Goal: Information Seeking & Learning: Learn about a topic

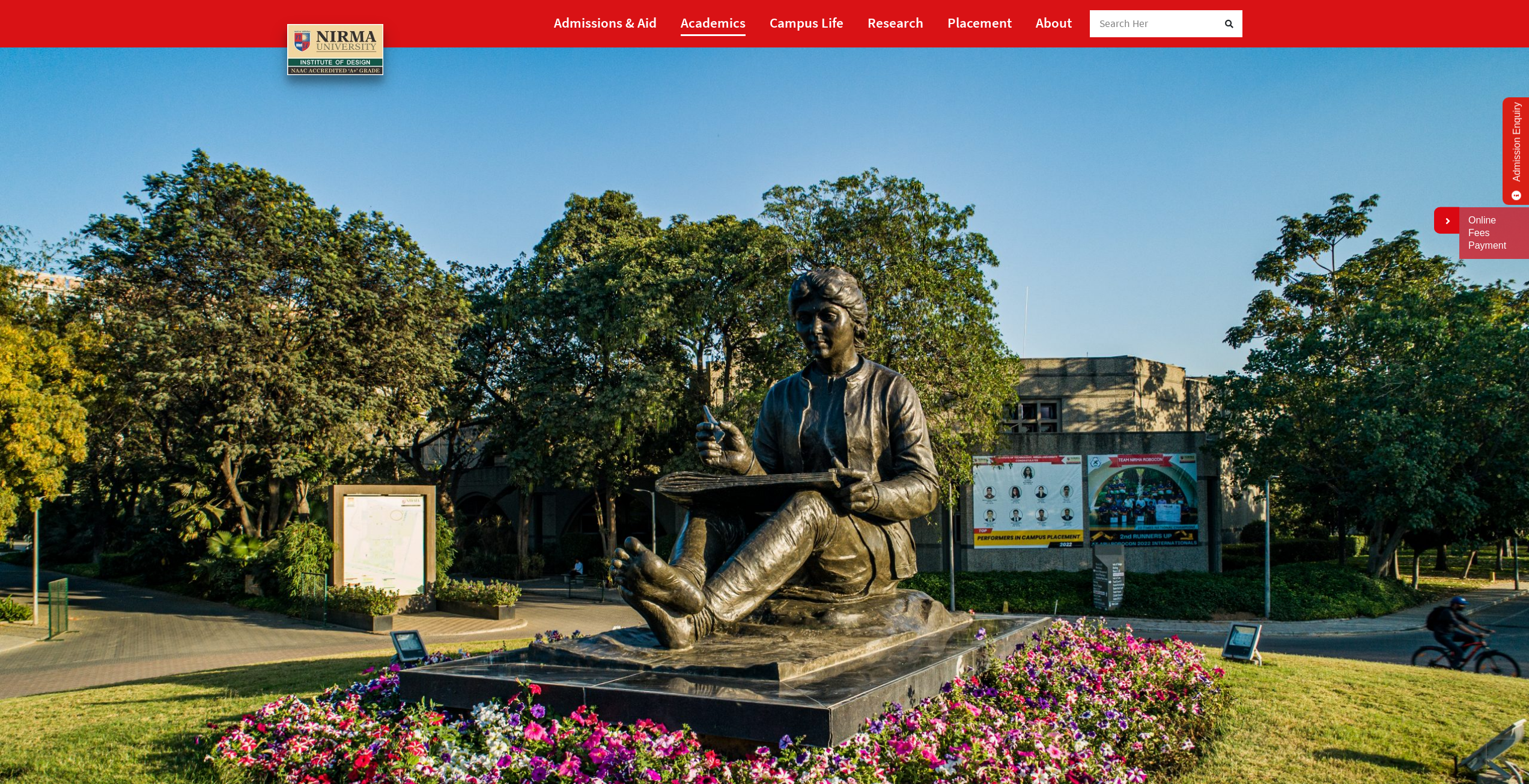
click at [707, 20] on link "Academics" at bounding box center [713, 22] width 65 height 27
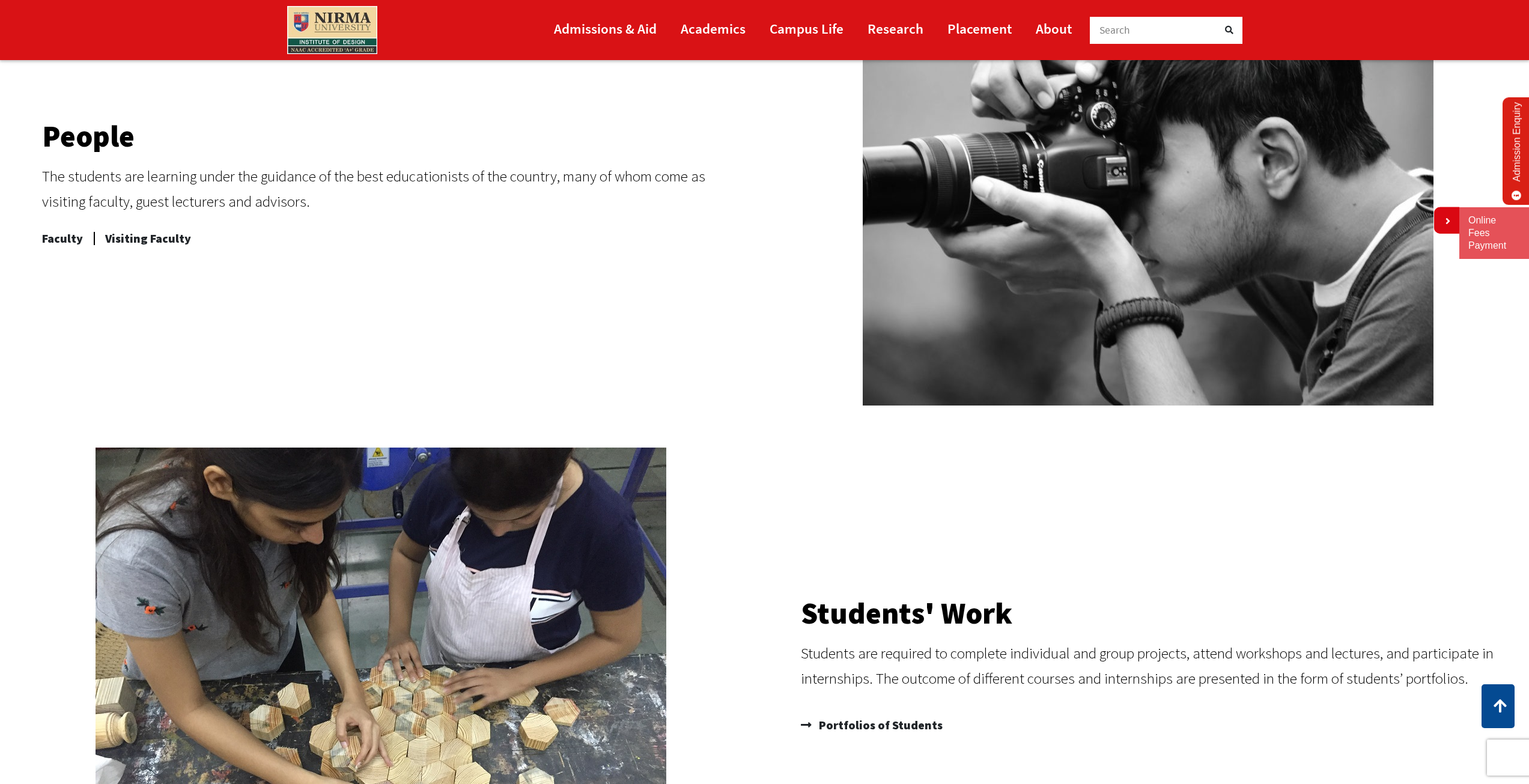
scroll to position [661, 0]
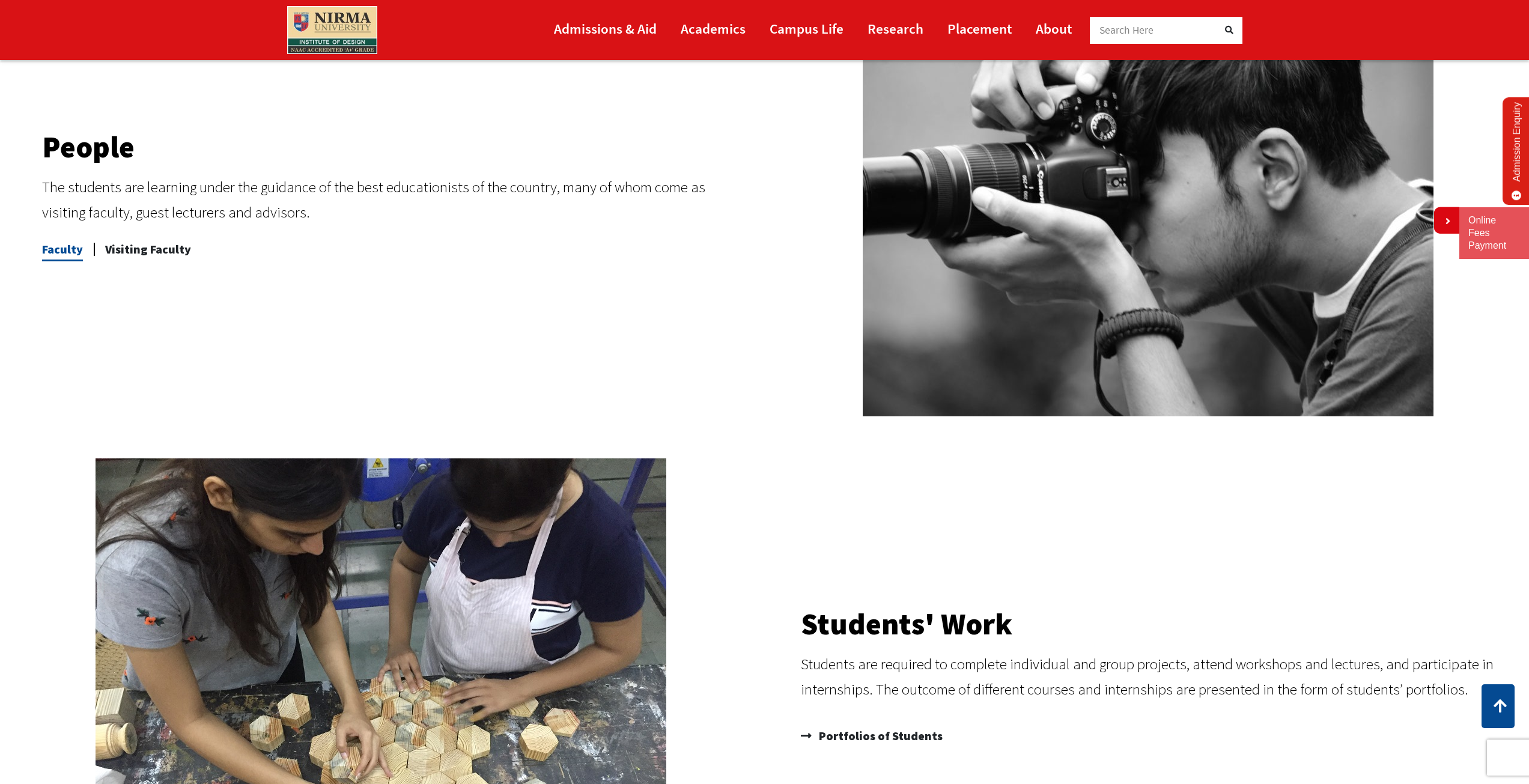
click at [60, 248] on span "Faculty" at bounding box center [62, 250] width 41 height 24
click at [604, 32] on link "Admissions & Aid" at bounding box center [606, 28] width 103 height 27
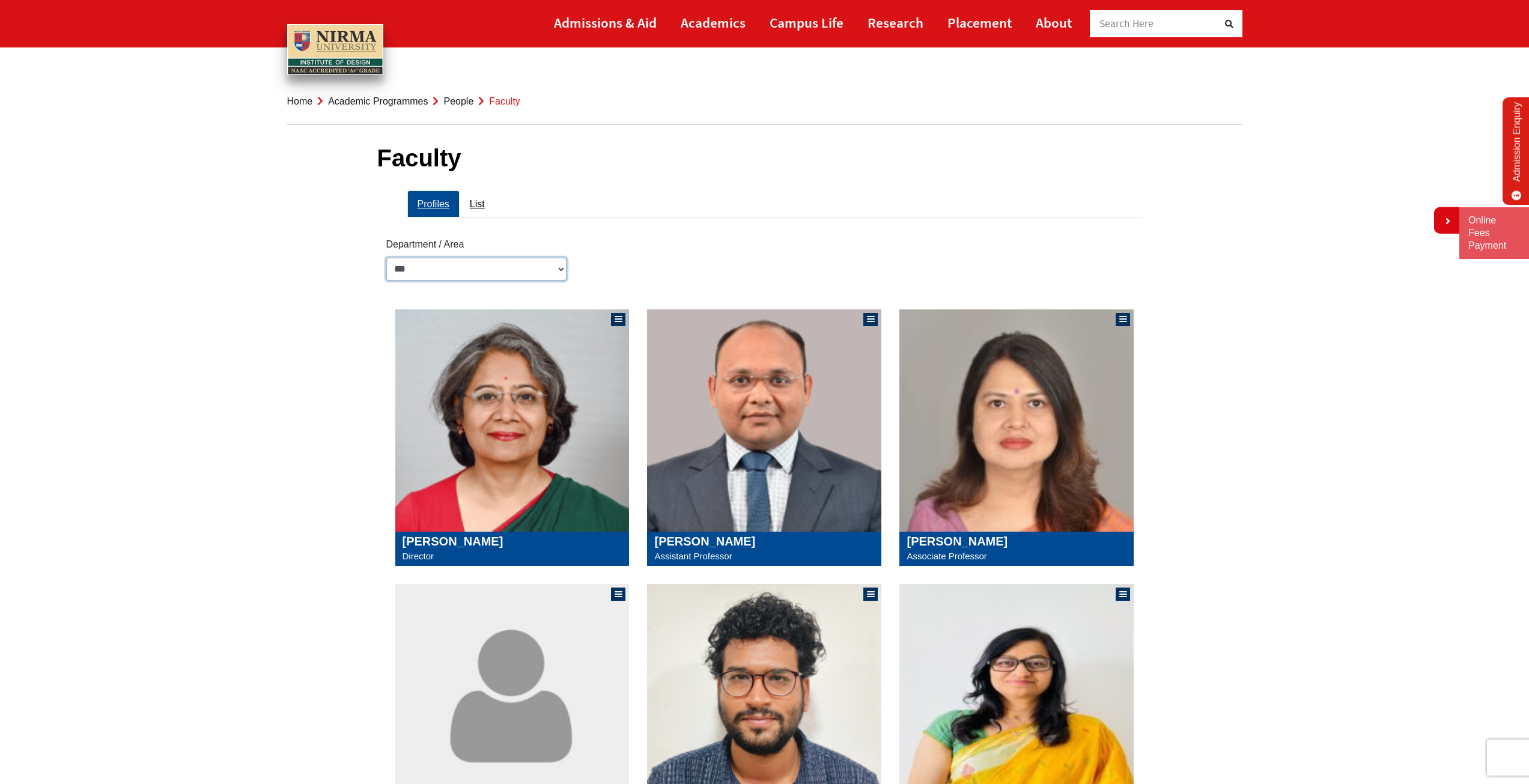
click at [559, 272] on select "**********" at bounding box center [476, 269] width 181 height 23
select select "**********"
click at [386, 258] on select "**********" at bounding box center [476, 269] width 181 height 23
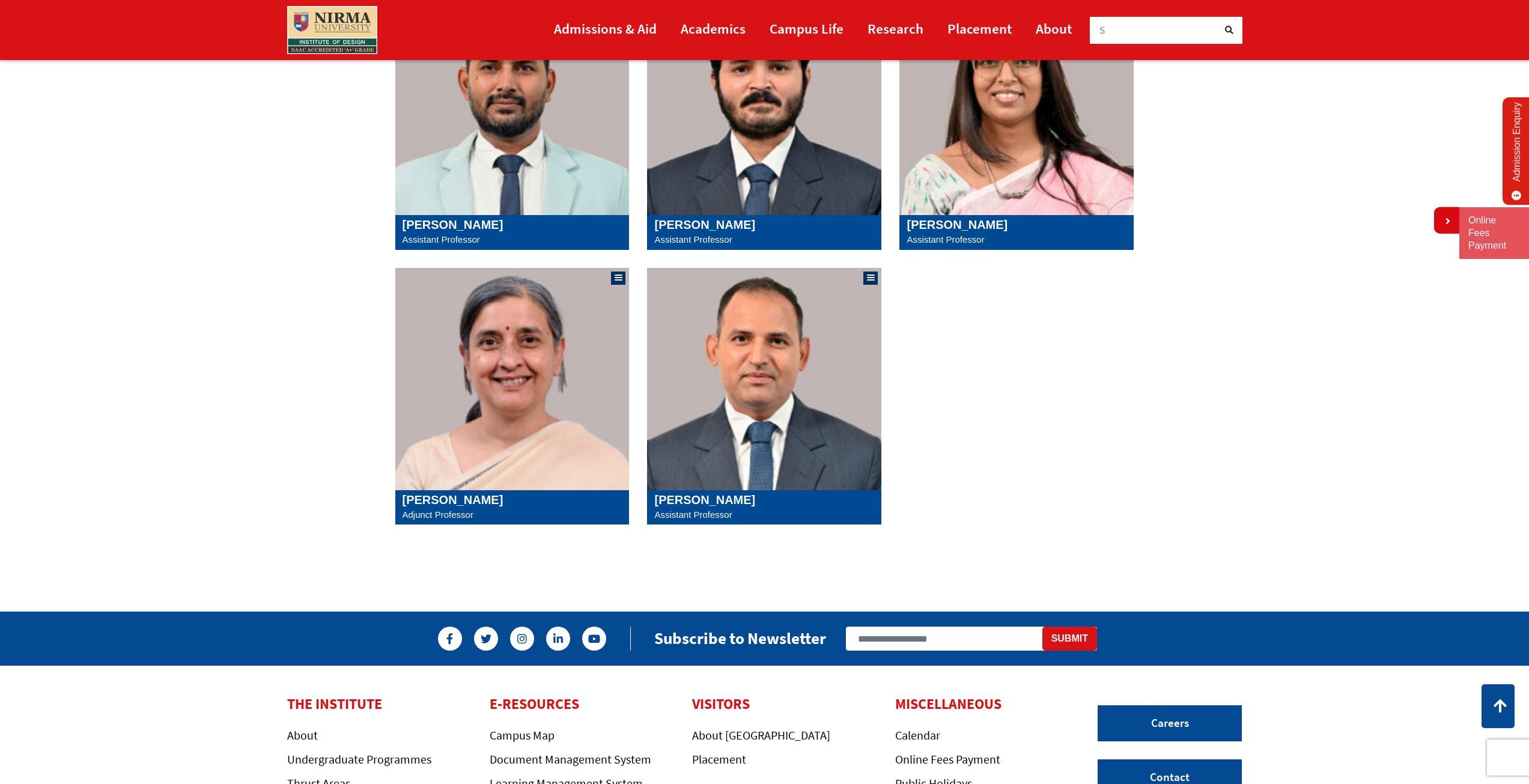
scroll to position [1355, 0]
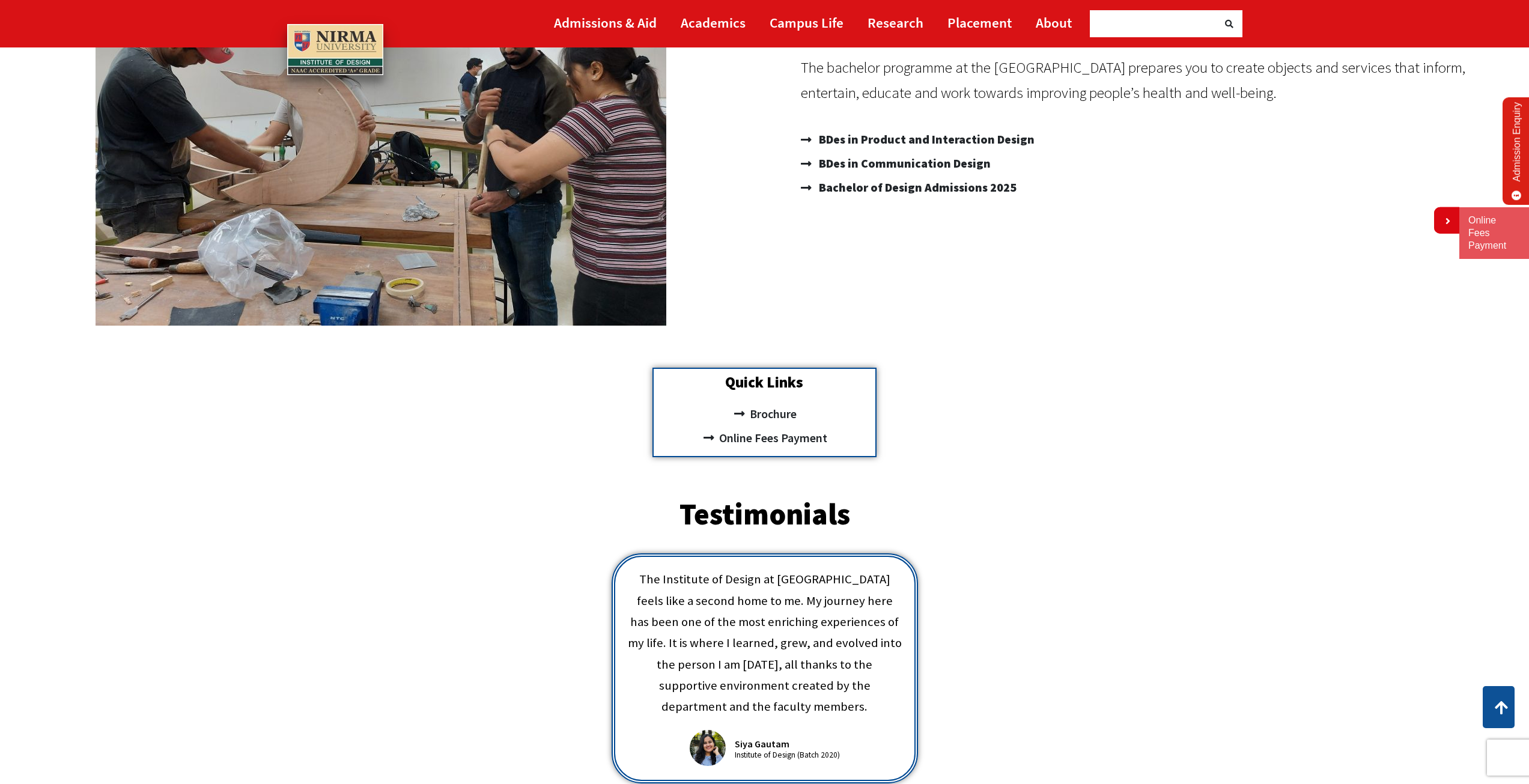
scroll to position [102, 0]
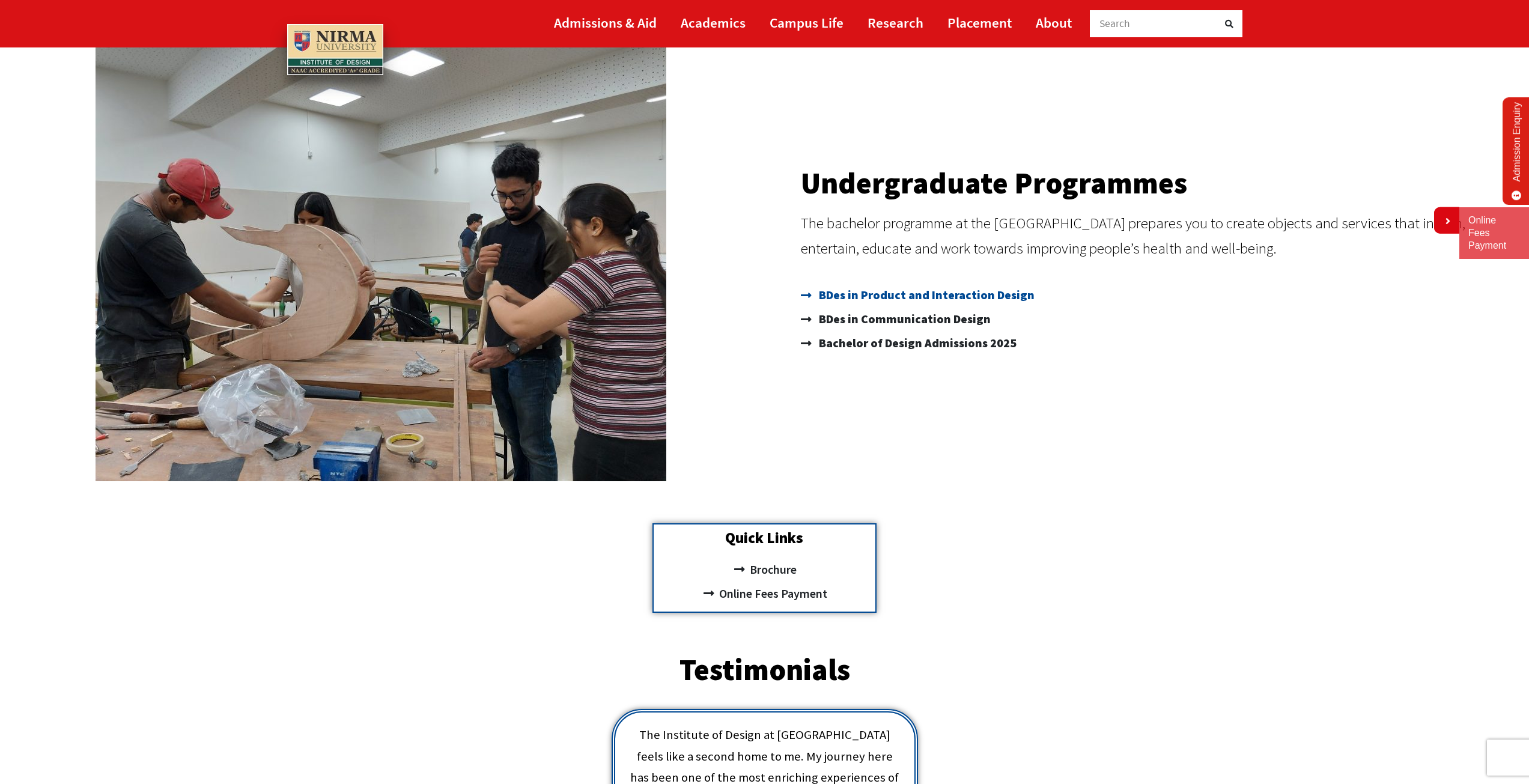
click at [906, 297] on span "BDes in Product and Interaction Design" at bounding box center [925, 295] width 219 height 24
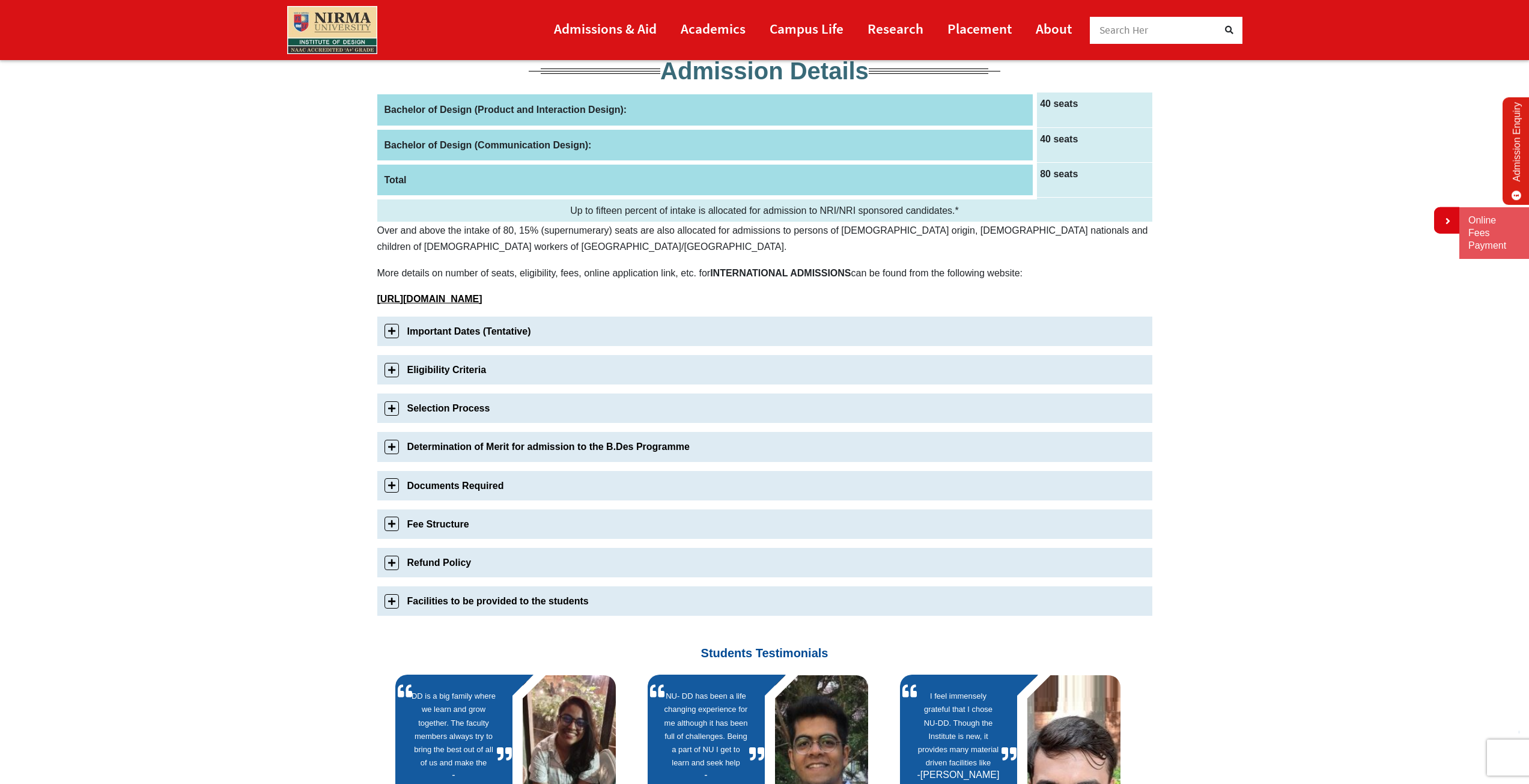
scroll to position [240, 0]
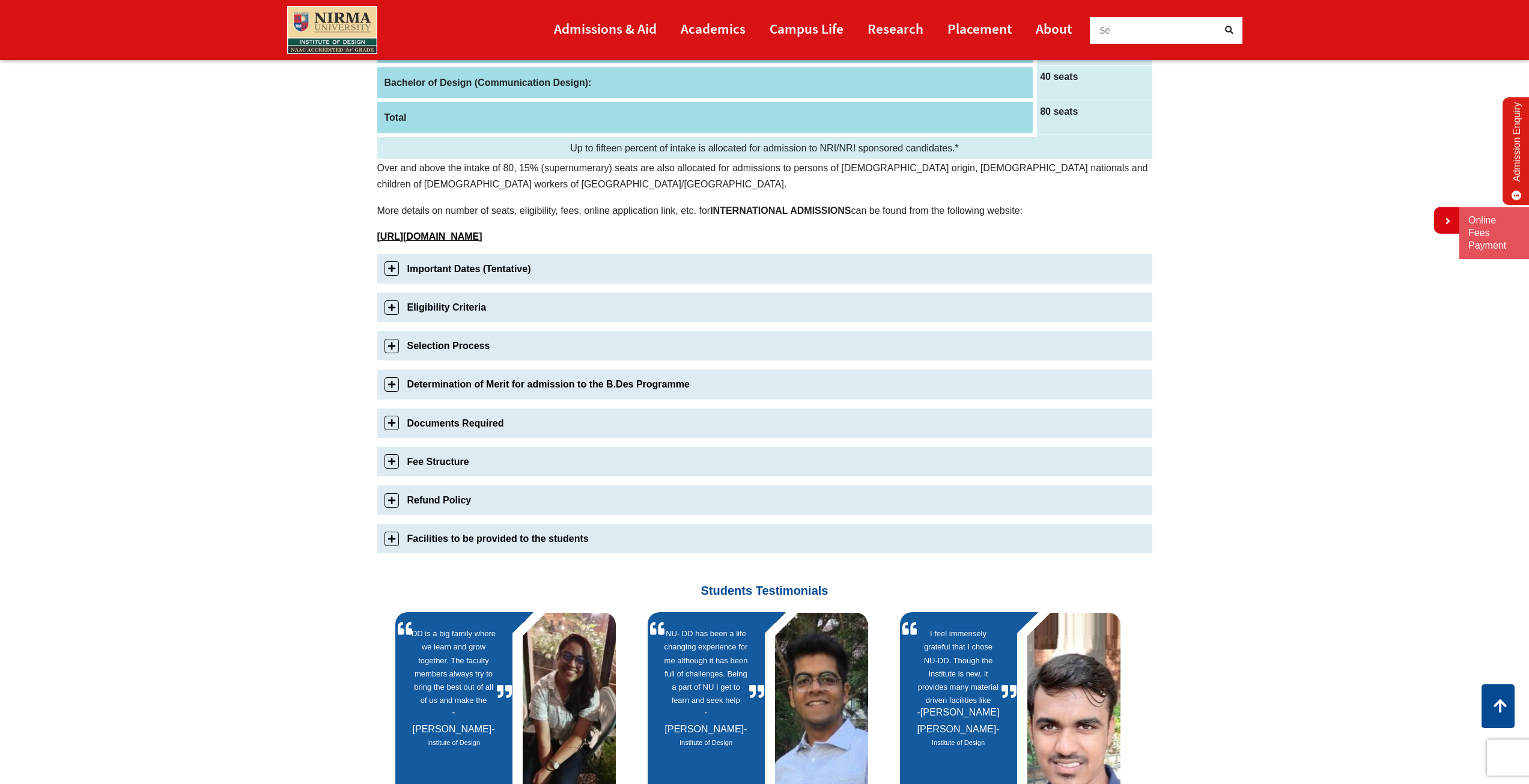
click at [390, 465] on link "Fee Structure" at bounding box center [765, 462] width 775 height 29
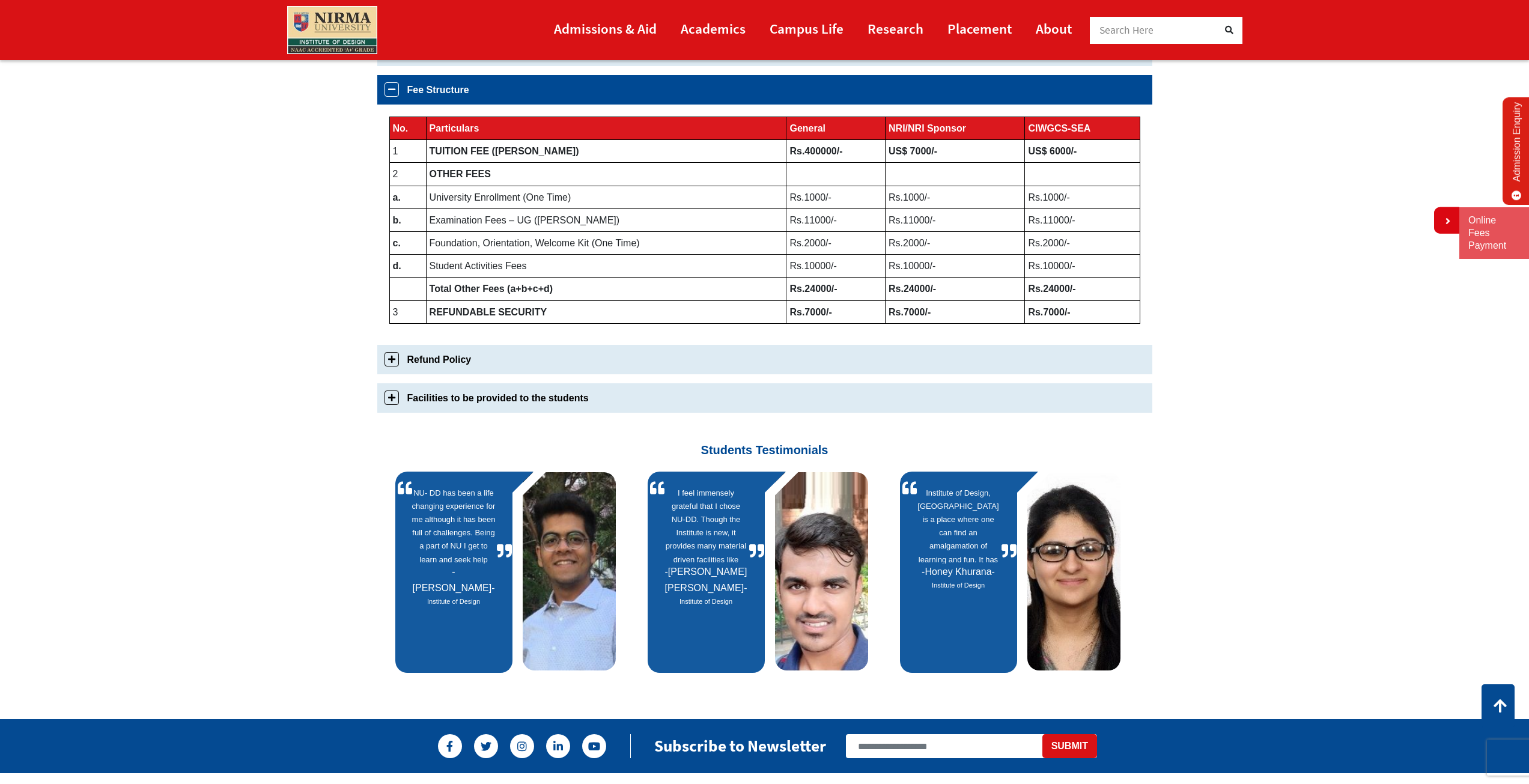
scroll to position [615, 0]
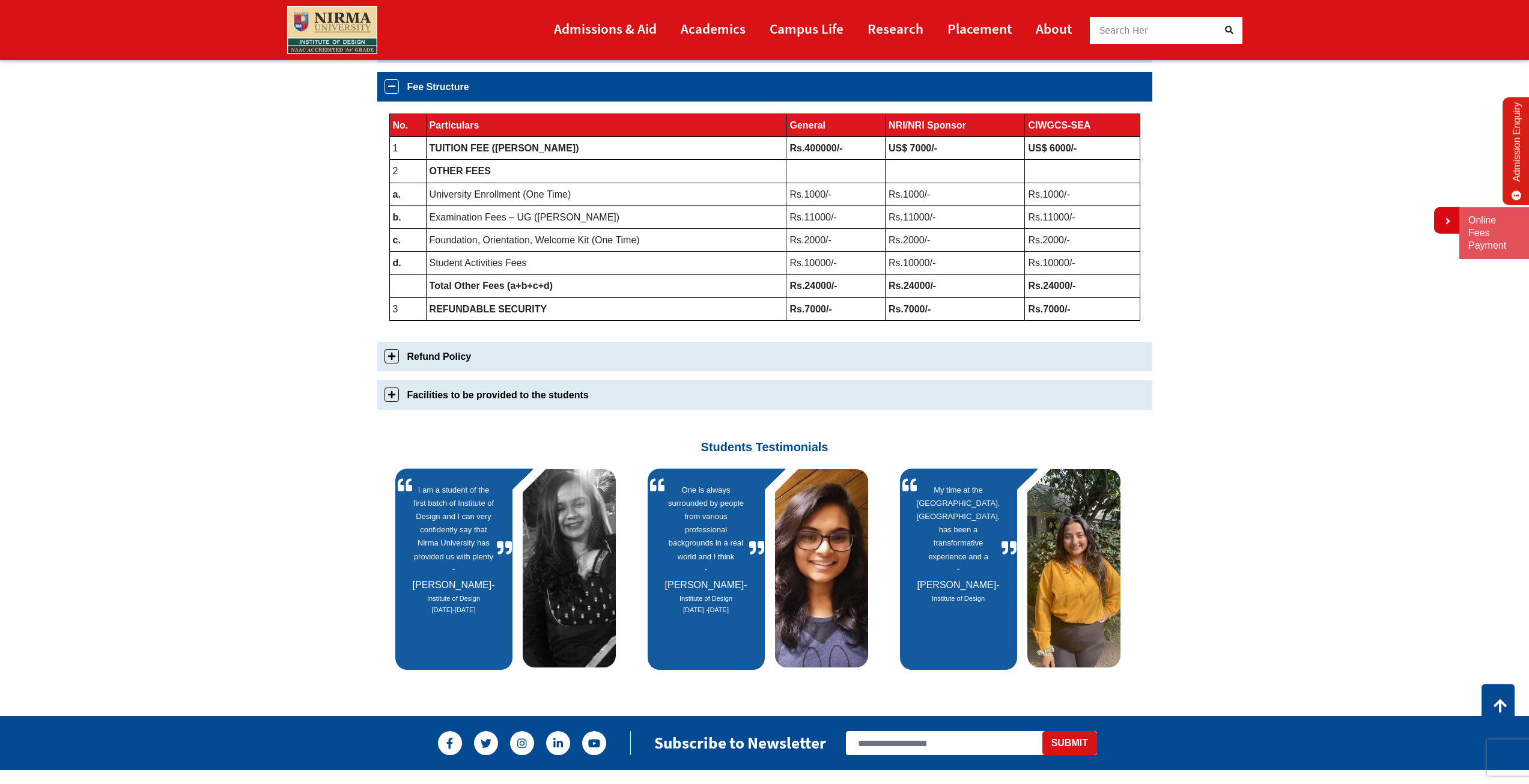
drag, startPoint x: 834, startPoint y: 149, endPoint x: 803, endPoint y: 140, distance: 32.3
click at [789, 148] on td "Rs.400000/-" at bounding box center [836, 148] width 99 height 23
drag, startPoint x: 806, startPoint y: 139, endPoint x: 804, endPoint y: 149, distance: 10.2
click at [804, 149] on td "Rs.400000/-" at bounding box center [836, 148] width 99 height 23
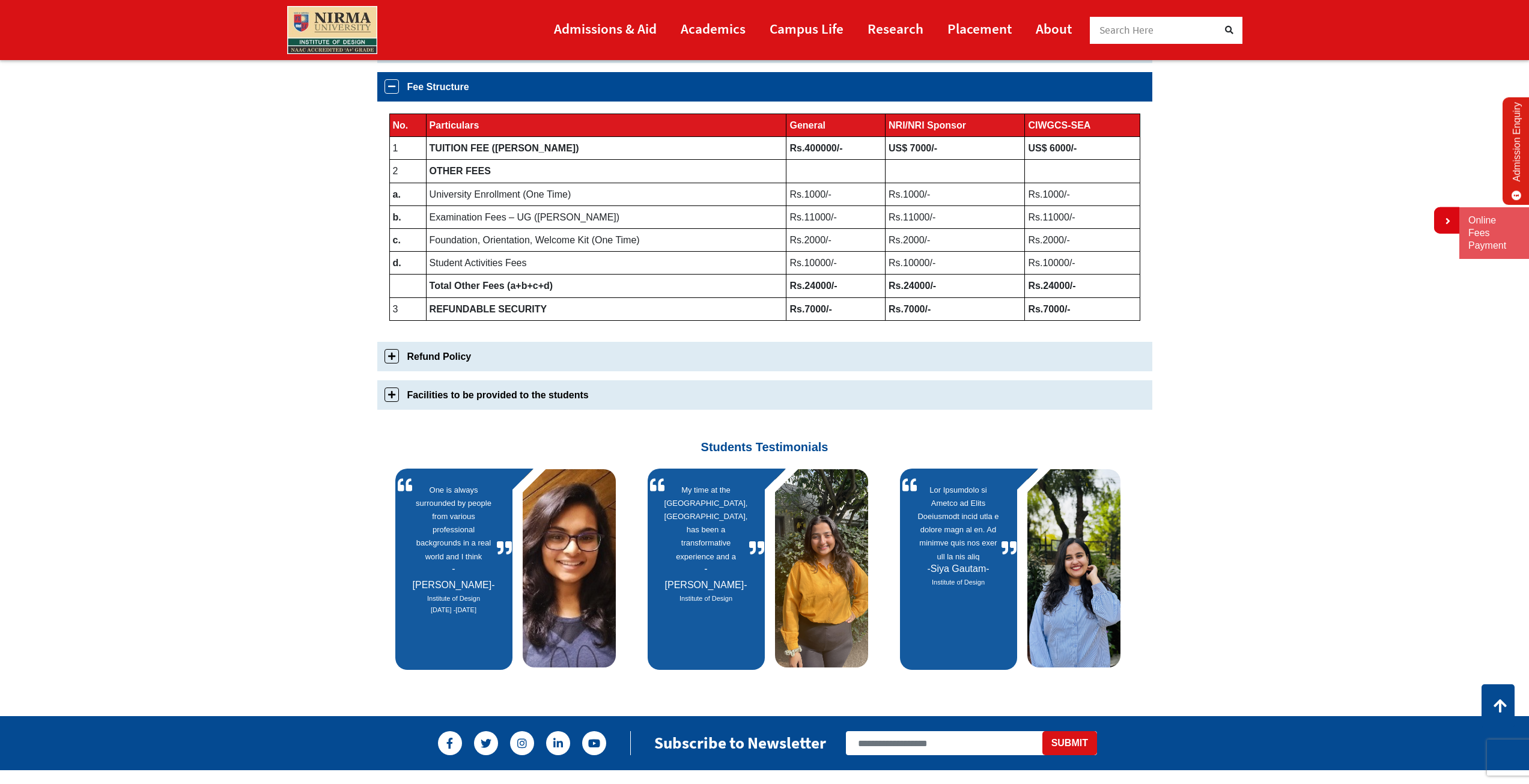
click at [804, 149] on b "Rs.400000/-" at bounding box center [815, 148] width 53 height 10
